Goal: Task Accomplishment & Management: Manage account settings

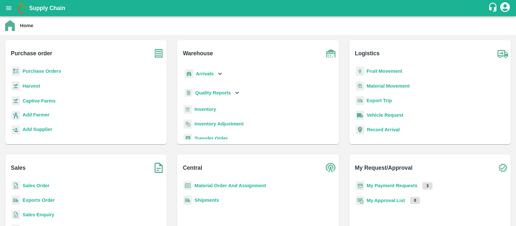
click at [30, 184] on b "Sales Order" at bounding box center [36, 185] width 27 height 5
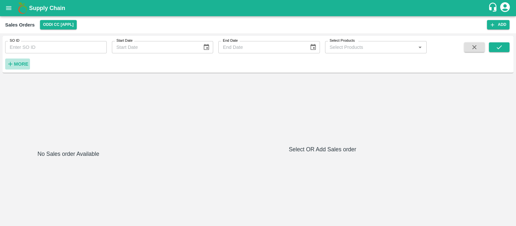
click at [21, 65] on strong "More" at bounding box center [21, 63] width 15 height 5
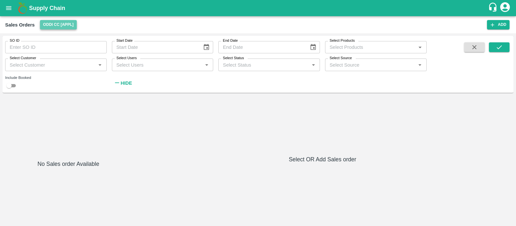
click at [54, 21] on button "Oddi CC [APPL]" at bounding box center [58, 24] width 37 height 9
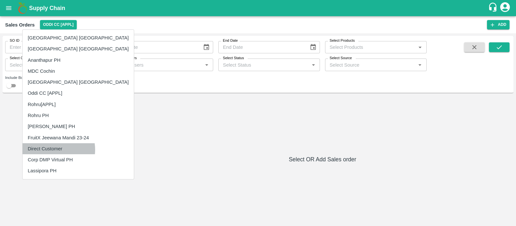
click at [53, 149] on li "Direct Customer" at bounding box center [78, 148] width 111 height 11
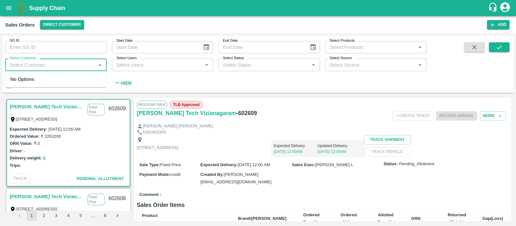
click at [77, 62] on input "Select Customer" at bounding box center [50, 64] width 87 height 8
type input "[PERSON_NAME]"
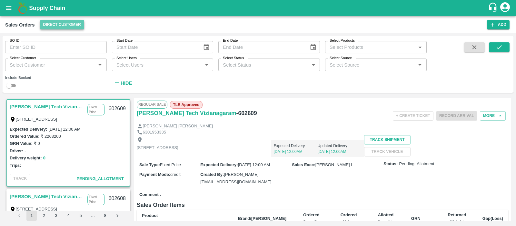
click at [67, 26] on button "Direct Customer" at bounding box center [62, 24] width 44 height 9
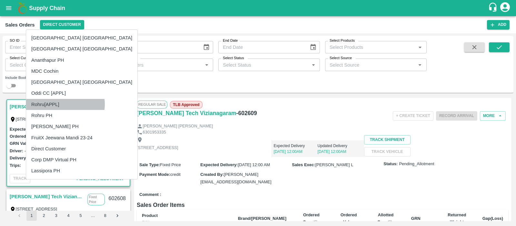
click at [65, 104] on li "Rohru[APPL]" at bounding box center [81, 104] width 111 height 11
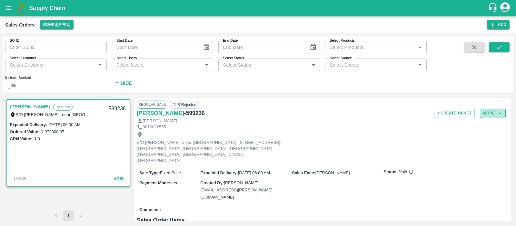
click at [500, 112] on icon "button" at bounding box center [501, 113] width 6 height 6
click at [34, 71] on div "Include Booked" at bounding box center [53, 80] width 107 height 19
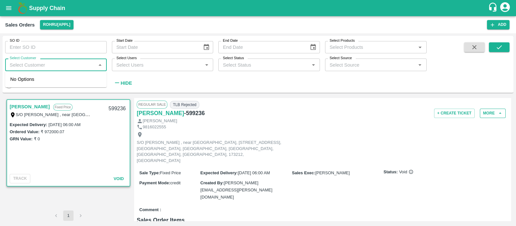
click at [23, 61] on input "Select Customer" at bounding box center [50, 64] width 87 height 8
click at [184, 76] on div "SO ID SO ID Start Date Start Date End Date End Date Select Products Select Prod…" at bounding box center [213, 63] width 427 height 54
click at [16, 84] on input "checkbox" at bounding box center [8, 86] width 23 height 8
checkbox input "true"
click at [41, 67] on input "Select Customer" at bounding box center [50, 64] width 87 height 8
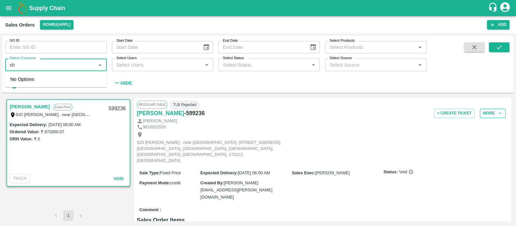
type input "s"
checkbox input "false"
type input "shivin"
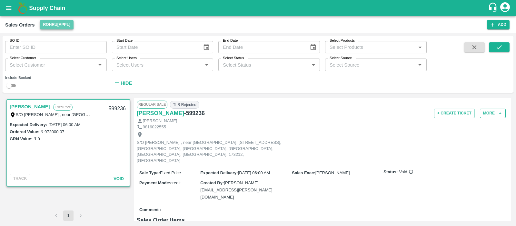
click at [52, 22] on button "Rohru[APPL]" at bounding box center [57, 24] width 34 height 9
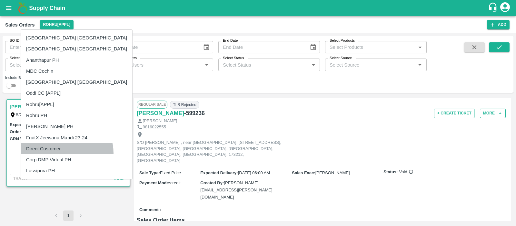
click at [66, 153] on li "Direct Customer" at bounding box center [76, 148] width 111 height 11
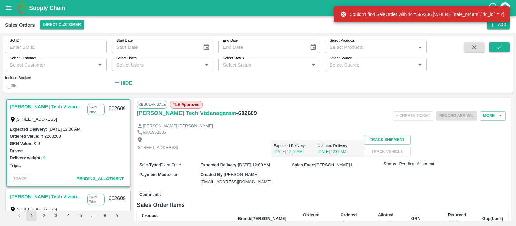
click at [15, 84] on input "checkbox" at bounding box center [8, 86] width 23 height 8
checkbox input "true"
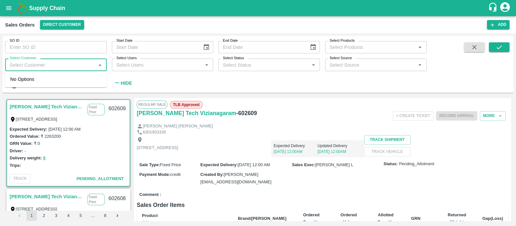
click at [46, 64] on input "Select Customer" at bounding box center [50, 64] width 87 height 8
type input "[PERSON_NAME]"
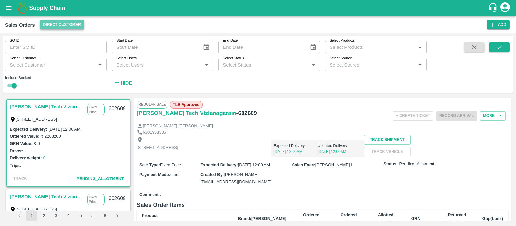
click at [69, 29] on button "Direct Customer" at bounding box center [62, 24] width 44 height 9
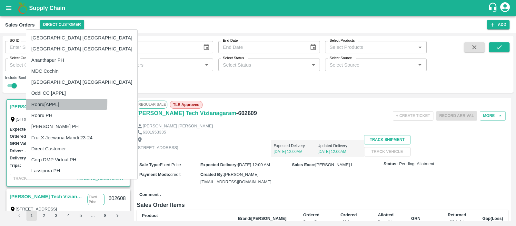
click at [66, 101] on li "Rohru[APPL]" at bounding box center [81, 104] width 111 height 11
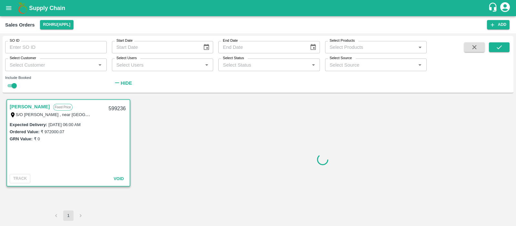
click at [171, 55] on div "Select Users Select Users   *" at bounding box center [160, 61] width 107 height 17
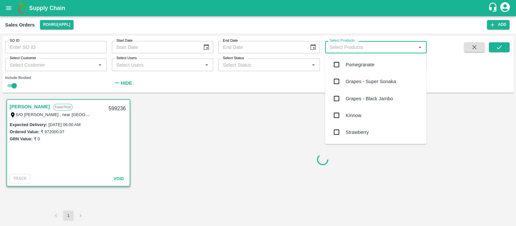
click at [373, 44] on input "Select Products" at bounding box center [370, 47] width 87 height 8
type input "apple"
click at [382, 78] on div "Apple - Royal - Delicious" at bounding box center [372, 81] width 53 height 7
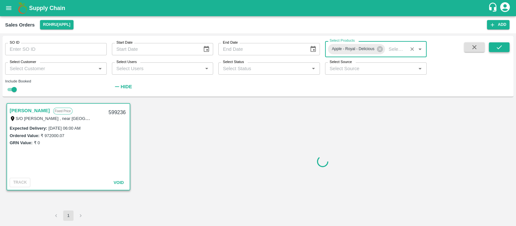
click at [502, 44] on icon "submit" at bounding box center [499, 47] width 7 height 7
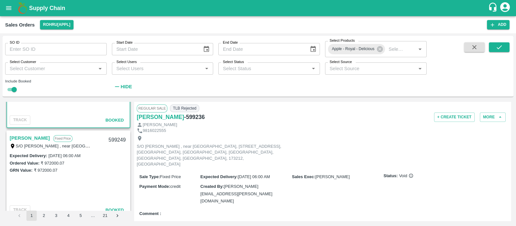
scroll to position [68, 0]
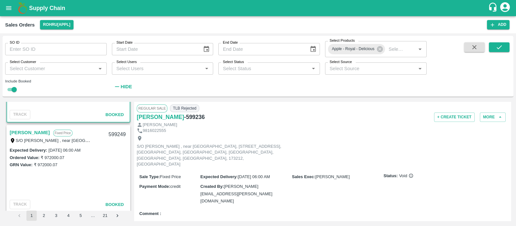
click at [33, 134] on link "[PERSON_NAME]" at bounding box center [30, 132] width 40 height 8
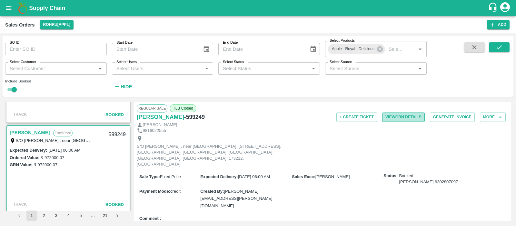
click at [410, 119] on button "View GRN Details" at bounding box center [403, 116] width 43 height 9
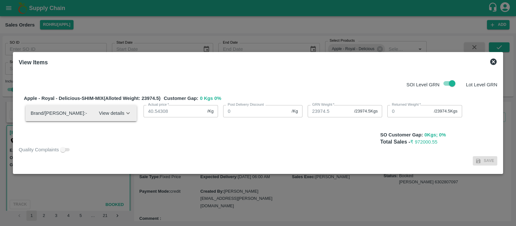
click at [494, 58] on icon at bounding box center [494, 61] width 6 height 6
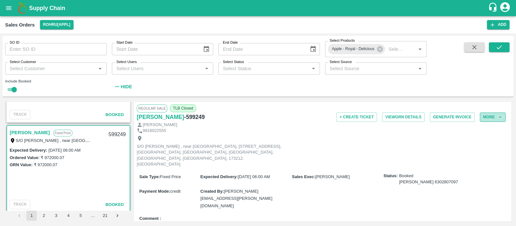
click at [494, 116] on button "More" at bounding box center [493, 116] width 26 height 9
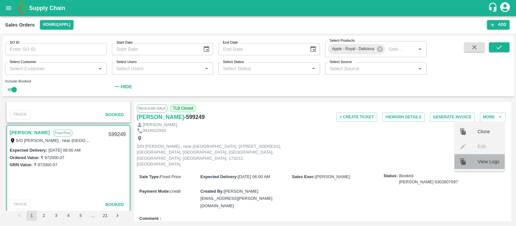
click at [487, 157] on div "View Logs" at bounding box center [480, 161] width 50 height 15
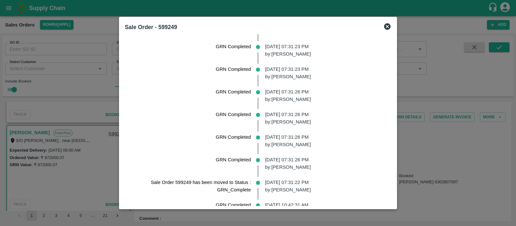
scroll to position [295, 0]
